Goal: Entertainment & Leisure: Consume media (video, audio)

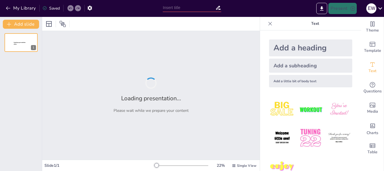
type input "Strategi Menghadapi Tantangan Gaya Hidup Negatif di Kalangan Remaja"
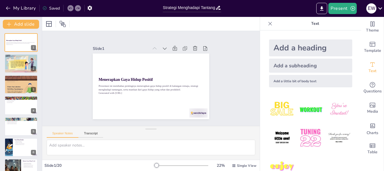
checkbox input "true"
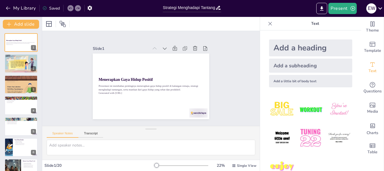
checkbox input "true"
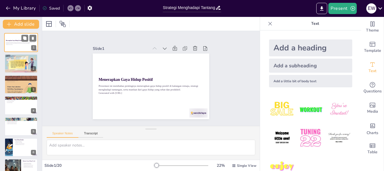
checkbox input "true"
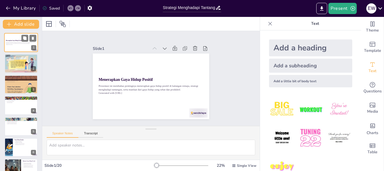
checkbox input "true"
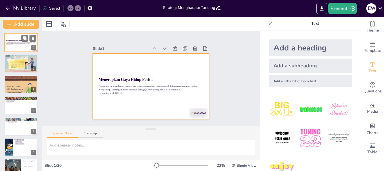
checkbox input "true"
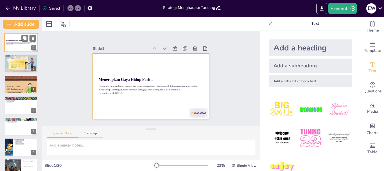
checkbox input "true"
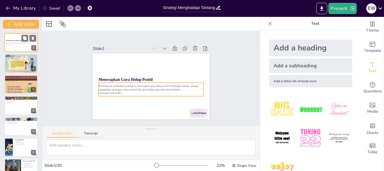
click at [19, 45] on div "Presentasi ini membahas pentingnya menerapkan gaya hidup positif di kalangan re…" at bounding box center [21, 43] width 30 height 4
checkbox input "true"
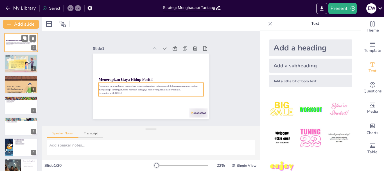
checkbox input "true"
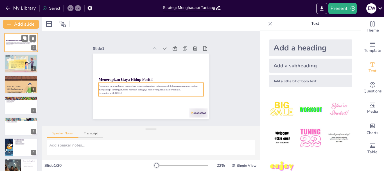
checkbox input "true"
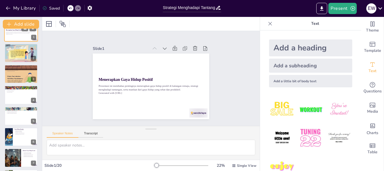
checkbox input "true"
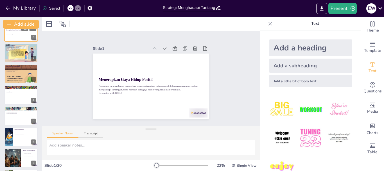
checkbox input "true"
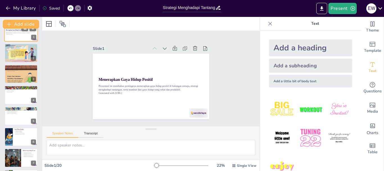
checkbox input "true"
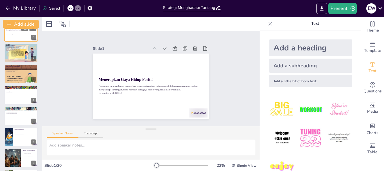
checkbox input "true"
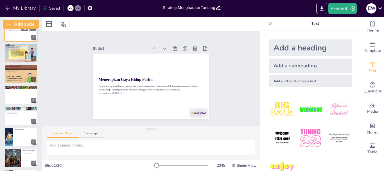
scroll to position [11, 0]
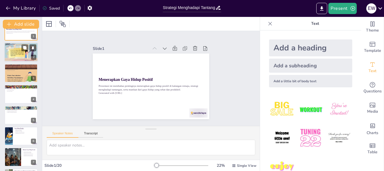
checkbox input "true"
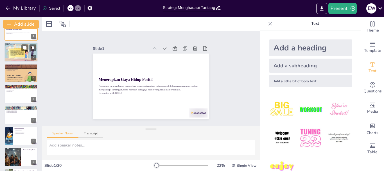
checkbox input "true"
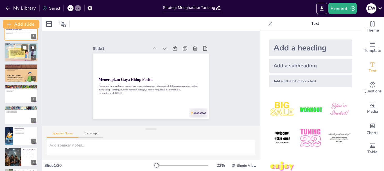
checkbox input "true"
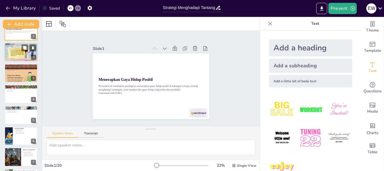
checkbox input "true"
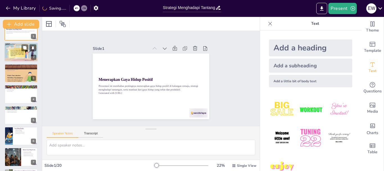
click at [16, 52] on div at bounding box center [21, 52] width 34 height 22
type textarea "Gaya hidup mencerminkan bagaimana individu berperilaku dalam kehidupan sehari-h…"
checkbox input "true"
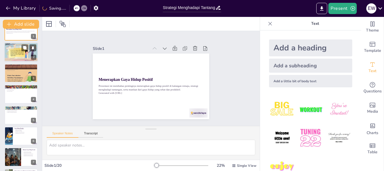
checkbox input "true"
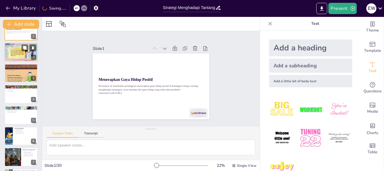
checkbox input "true"
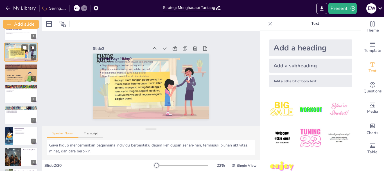
scroll to position [0, 0]
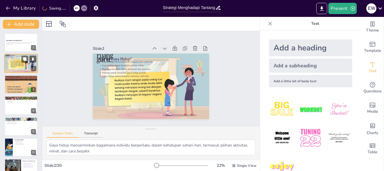
checkbox input "true"
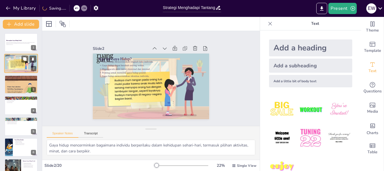
checkbox input "true"
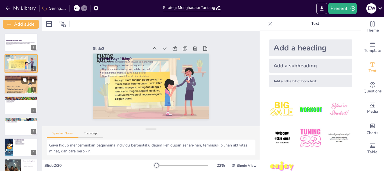
checkbox input "true"
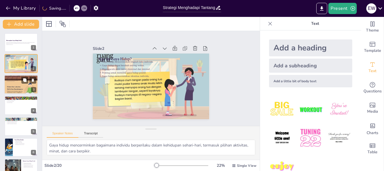
checkbox input "true"
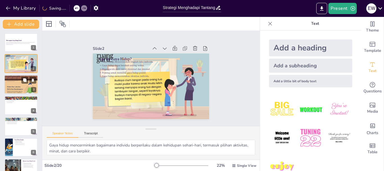
checkbox input "true"
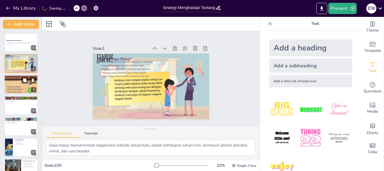
checkbox input "true"
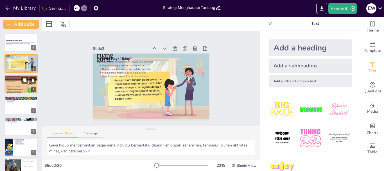
checkbox input "true"
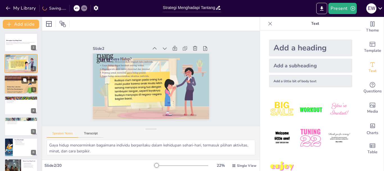
checkbox input "true"
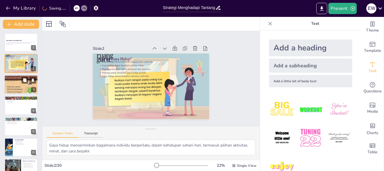
click at [16, 83] on div at bounding box center [21, 84] width 34 height 85
type textarea "Terdapat berbagai jenis gaya hidup yang dimiliki remaja, yang bisa berbeda-beda…"
checkbox input "true"
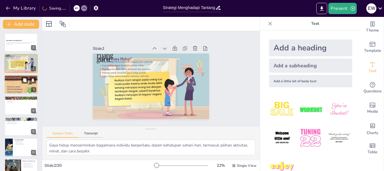
checkbox input "true"
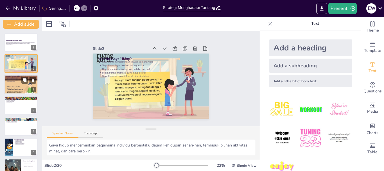
checkbox input "true"
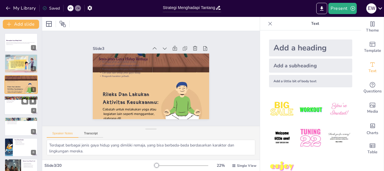
checkbox input "true"
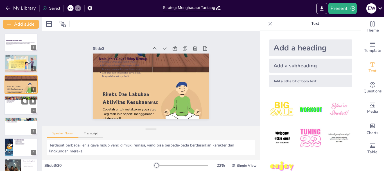
checkbox input "true"
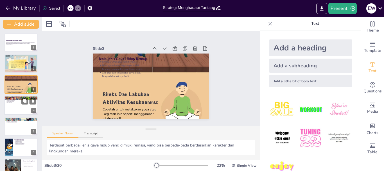
checkbox input "true"
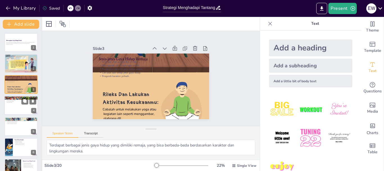
checkbox input "true"
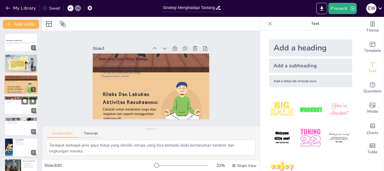
checkbox input "true"
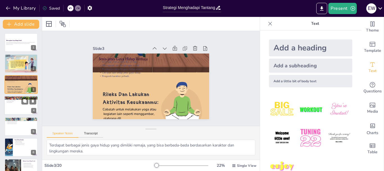
checkbox input "true"
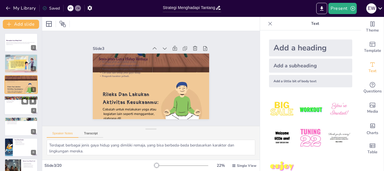
click at [15, 105] on div at bounding box center [21, 105] width 34 height 19
type textarea "Gaya hidup sehat melibatkan kebiasaan baik yang berkontribusi pada kesehatan fi…"
checkbox input "true"
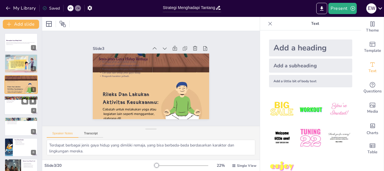
checkbox input "true"
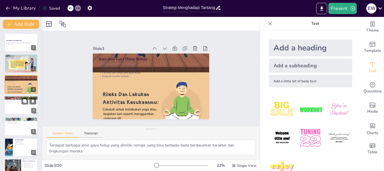
checkbox input "true"
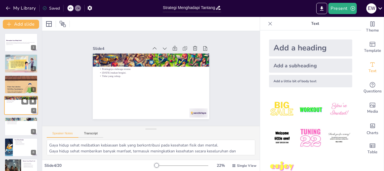
scroll to position [6, 0]
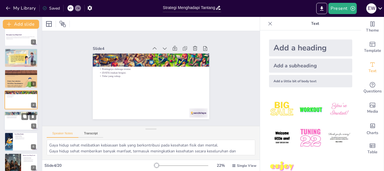
checkbox input "true"
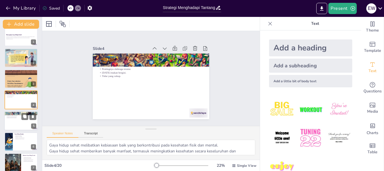
checkbox input "true"
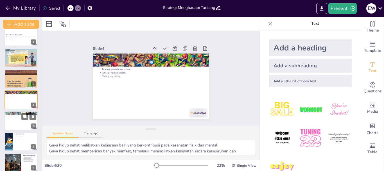
checkbox input "true"
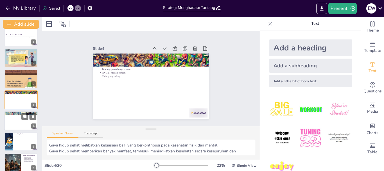
checkbox input "true"
click at [17, 124] on div at bounding box center [21, 120] width 34 height 19
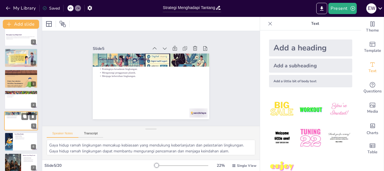
scroll to position [26, 0]
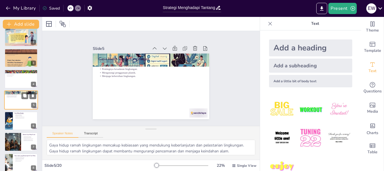
click at [17, 124] on div at bounding box center [20, 120] width 33 height 19
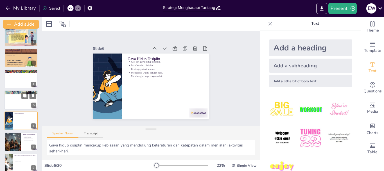
scroll to position [48, 0]
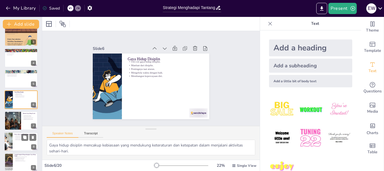
click at [19, 135] on p "Sikap sebagai pengaruh utama." at bounding box center [25, 135] width 22 height 1
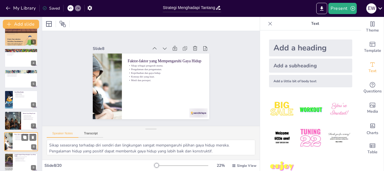
scroll to position [89, 0]
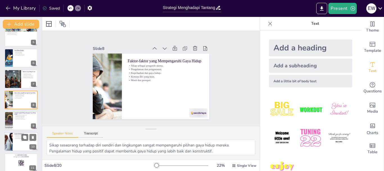
click at [15, 144] on div at bounding box center [21, 141] width 34 height 19
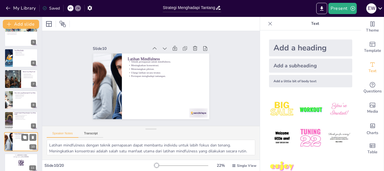
scroll to position [131, 0]
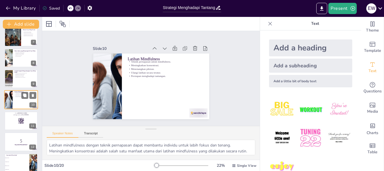
click at [15, 144] on strong "Siap untuk Memulai Kuis?" at bounding box center [21, 144] width 13 height 1
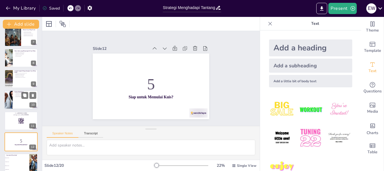
scroll to position [173, 0]
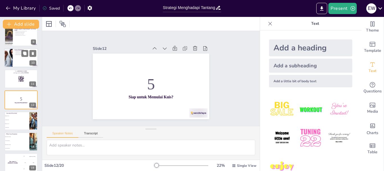
click at [15, 144] on span "Berpakaian sederhana" at bounding box center [17, 144] width 24 height 1
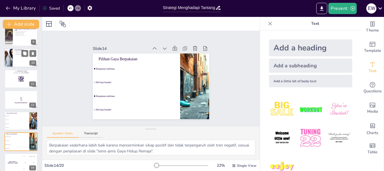
scroll to position [215, 0]
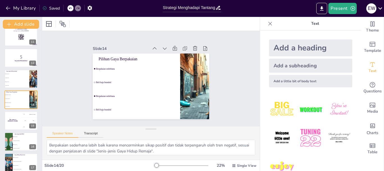
click at [15, 144] on span "Remaja sopan" at bounding box center [26, 144] width 24 height 1
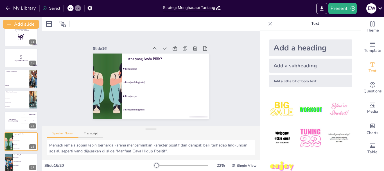
scroll to position [256, 0]
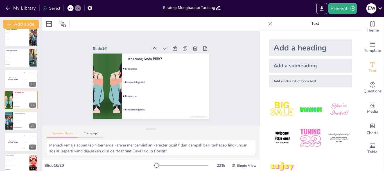
click at [15, 144] on div "The winner is [PERSON_NAME]" at bounding box center [12, 141] width 17 height 19
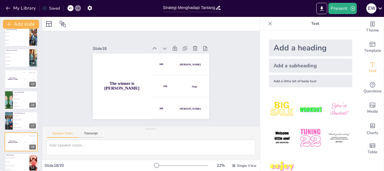
scroll to position [283, 0]
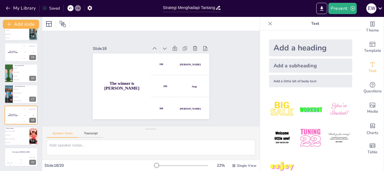
click at [15, 144] on li "Olahraga yang viral" at bounding box center [16, 143] width 25 height 4
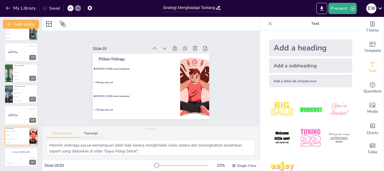
click at [15, 144] on li "Olahraga yang viral" at bounding box center [16, 143] width 25 height 4
click at [15, 153] on div "The winner is [PERSON_NAME]" at bounding box center [21, 152] width 34 height 10
